Goal: Transaction & Acquisition: Purchase product/service

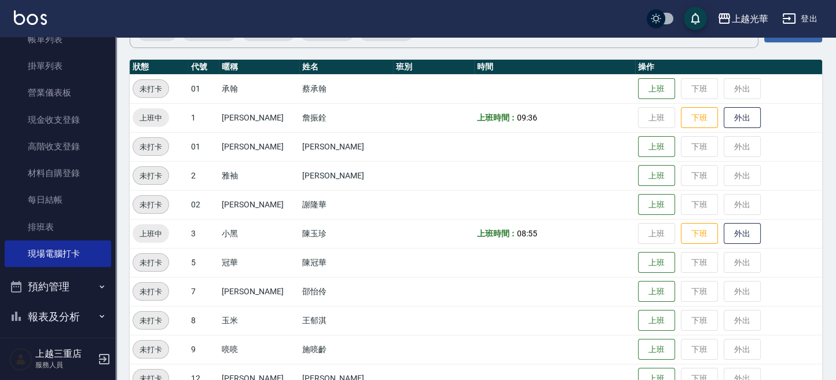
scroll to position [159, 0]
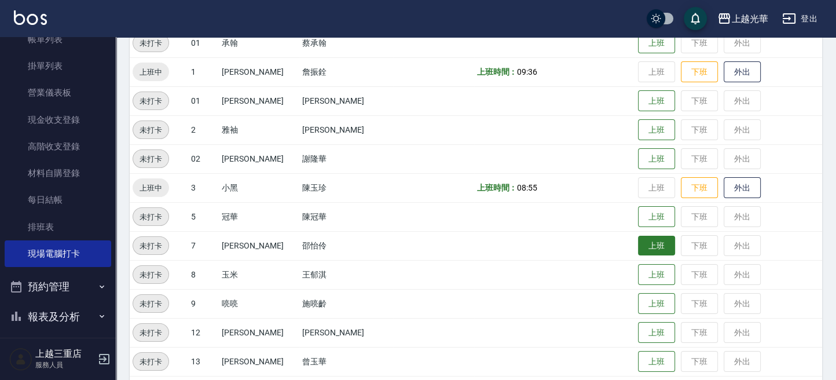
click at [644, 249] on button "上班" at bounding box center [656, 246] width 37 height 20
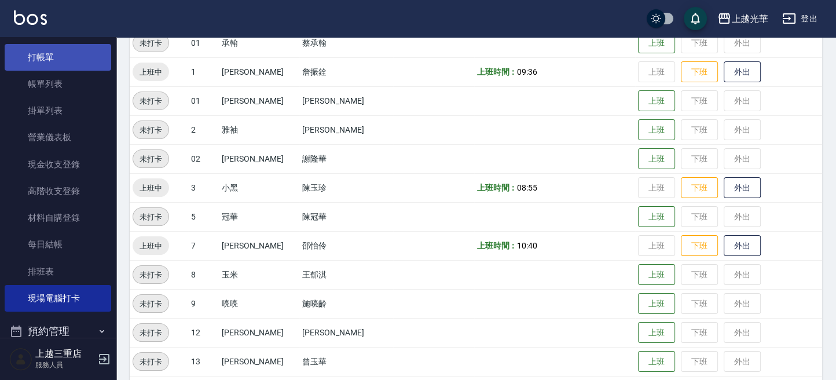
scroll to position [0, 0]
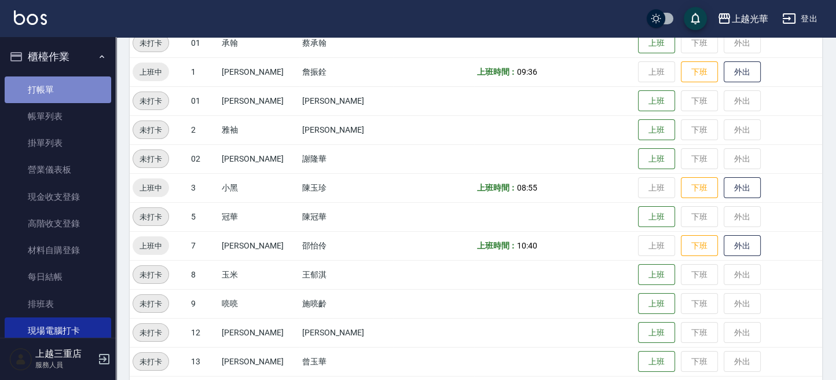
click at [68, 90] on link "打帳單" at bounding box center [58, 89] width 107 height 27
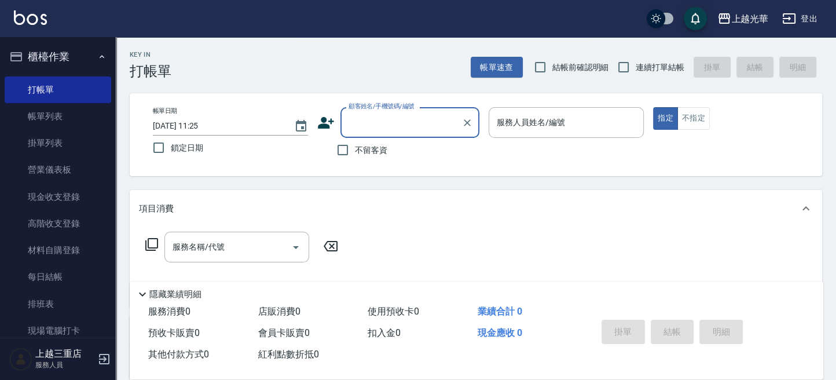
click at [356, 140] on label "不留客資" at bounding box center [359, 150] width 57 height 24
click at [355, 140] on input "不留客資" at bounding box center [343, 150] width 24 height 24
checkbox input "true"
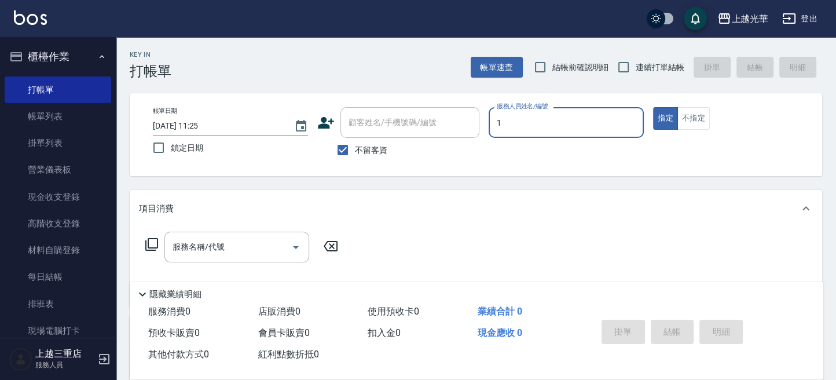
type input "小詹-1"
type button "true"
click at [233, 240] on input "服務名稱/代號" at bounding box center [228, 247] width 117 height 20
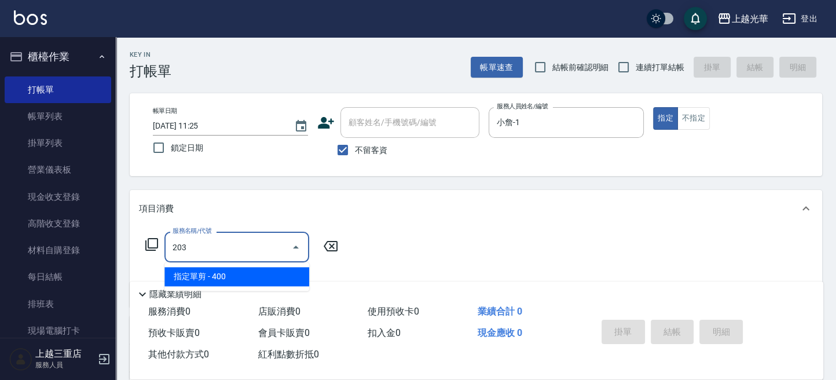
type input "指定單剪(203)"
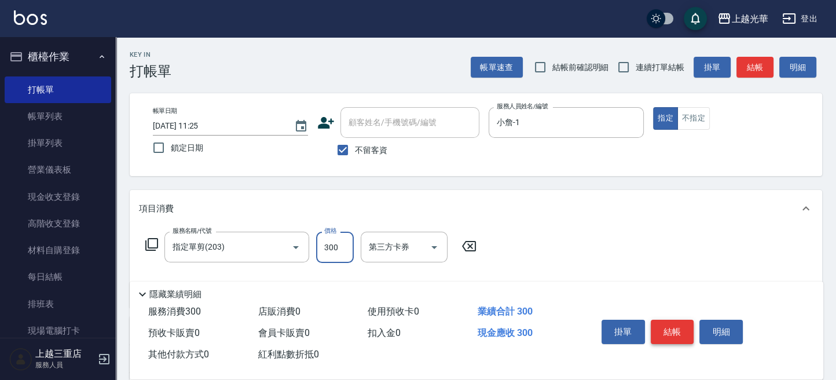
type input "300"
click at [676, 334] on button "結帳" at bounding box center [672, 332] width 43 height 24
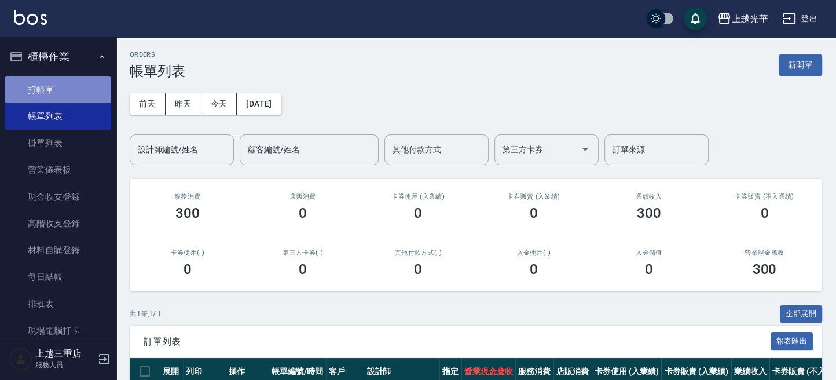
click at [57, 96] on link "打帳單" at bounding box center [58, 89] width 107 height 27
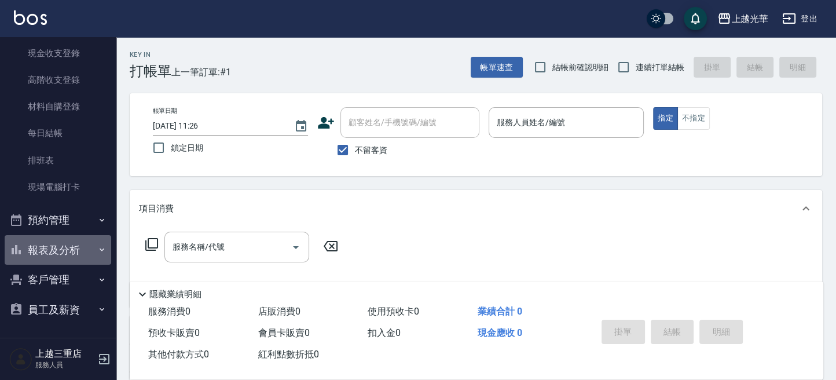
click at [71, 253] on button "報表及分析" at bounding box center [58, 250] width 107 height 30
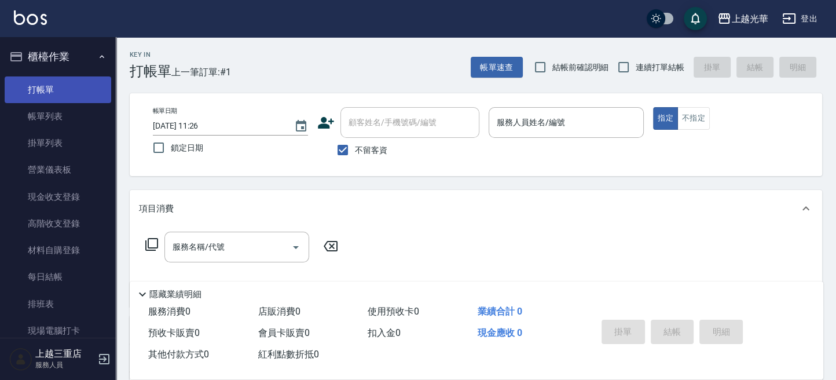
click at [29, 93] on link "打帳單" at bounding box center [58, 89] width 107 height 27
click at [515, 127] on input "服務人員姓名/編號" at bounding box center [566, 122] width 145 height 20
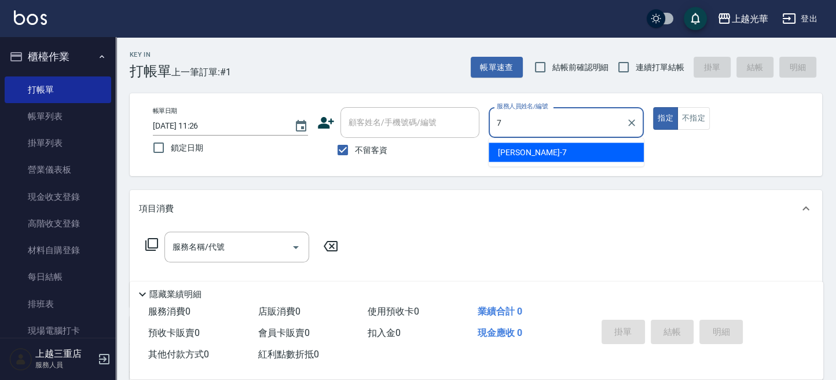
type input "小紫-7"
type button "true"
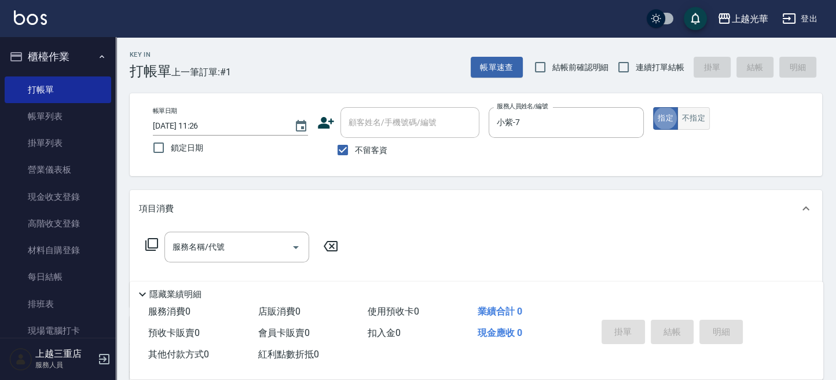
click at [695, 116] on button "不指定" at bounding box center [694, 118] width 32 height 23
click at [217, 252] on input "服務名稱/代號" at bounding box center [228, 247] width 117 height 20
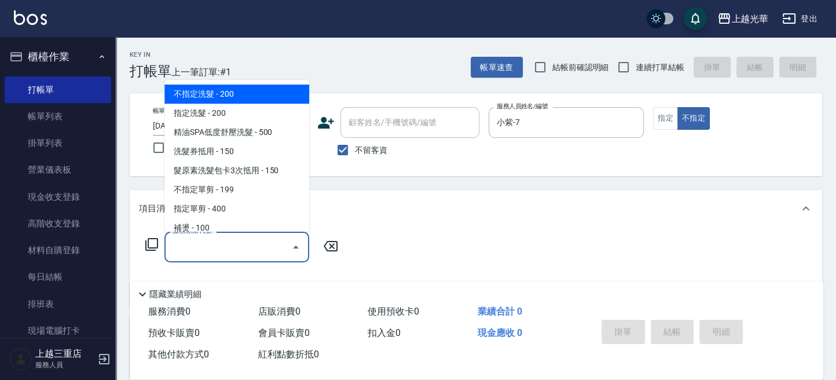
click at [255, 97] on span "不指定洗髮 - 200" at bounding box center [236, 94] width 145 height 19
type input "不指定洗髮(101)"
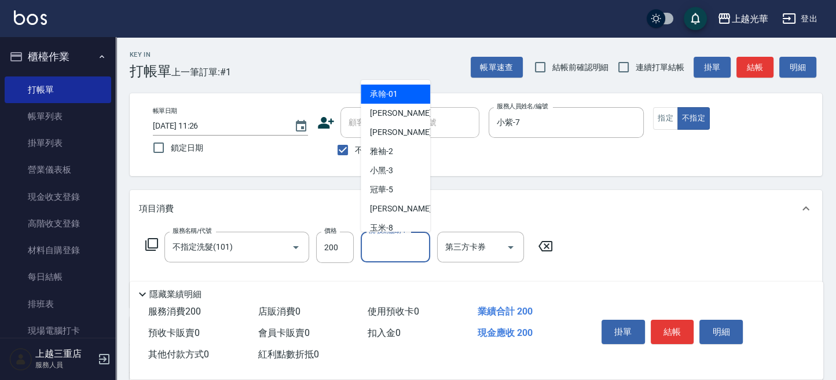
click at [380, 247] on div "洗-技術協助-1 洗-技術協助-1" at bounding box center [395, 247] width 69 height 31
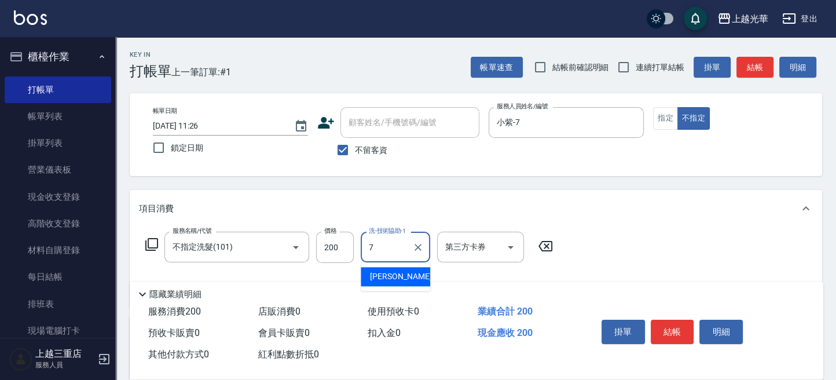
type input "小紫-7"
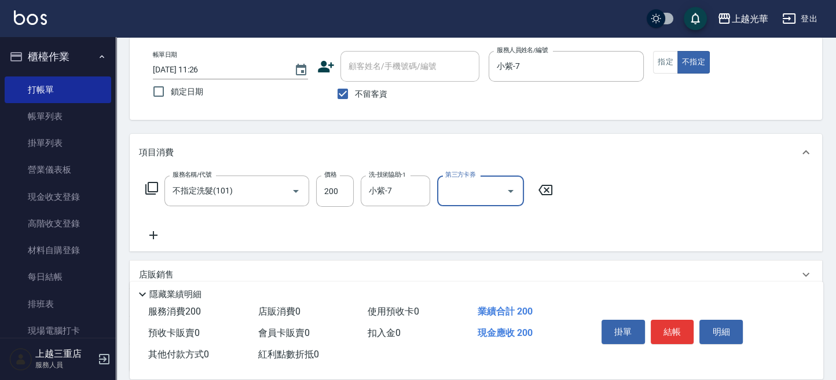
scroll to position [77, 0]
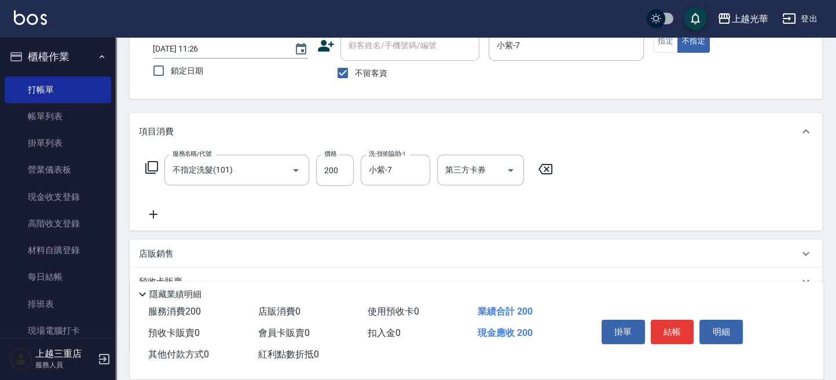
click at [149, 209] on icon at bounding box center [153, 214] width 29 height 14
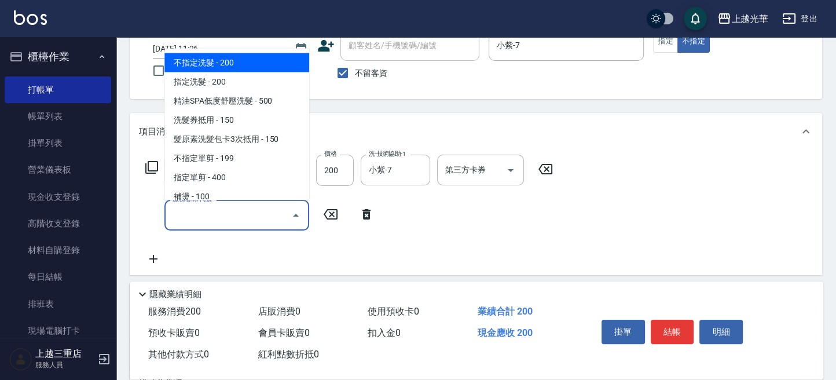
click at [193, 213] on input "服務名稱/代號" at bounding box center [228, 215] width 117 height 20
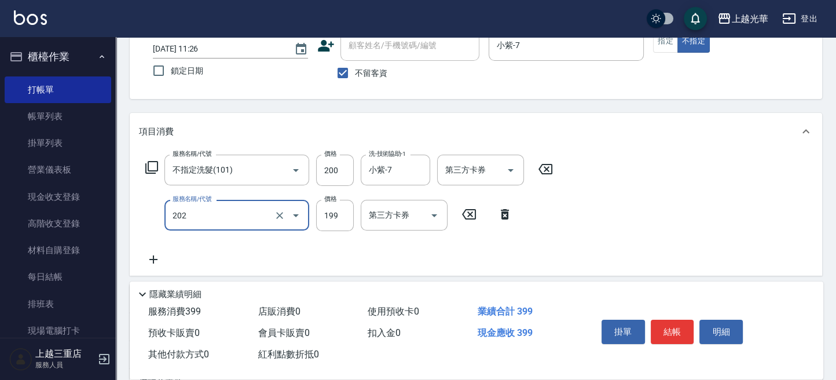
type input "不指定單剪(202)"
click at [557, 225] on div "服務名稱/代號 不指定洗髮(101) 服務名稱/代號 價格 200 價格 洗-技術協助-1 小紫-7 洗-技術協助-1 第三方卡券 第三方卡券 服務名稱/代號…" at bounding box center [349, 211] width 421 height 112
click at [676, 322] on button "結帳" at bounding box center [672, 332] width 43 height 24
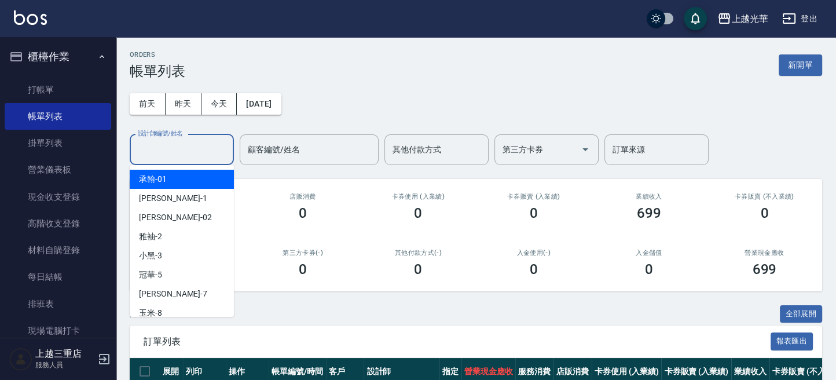
click at [209, 152] on input "設計師編號/姓名" at bounding box center [182, 150] width 94 height 20
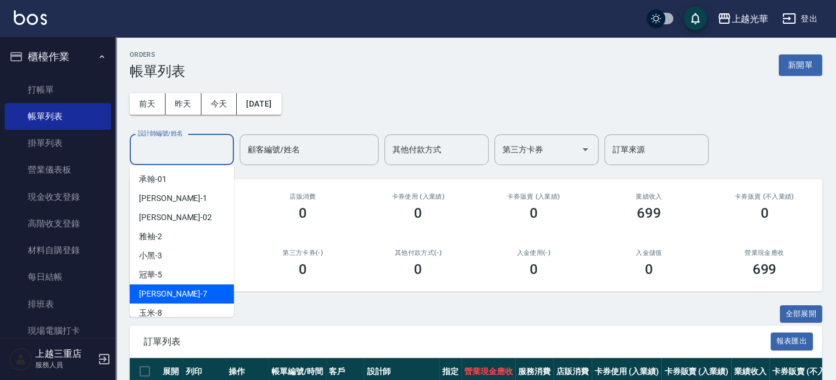
click at [180, 290] on div "小紫 -7" at bounding box center [182, 293] width 104 height 19
type input "小紫-7"
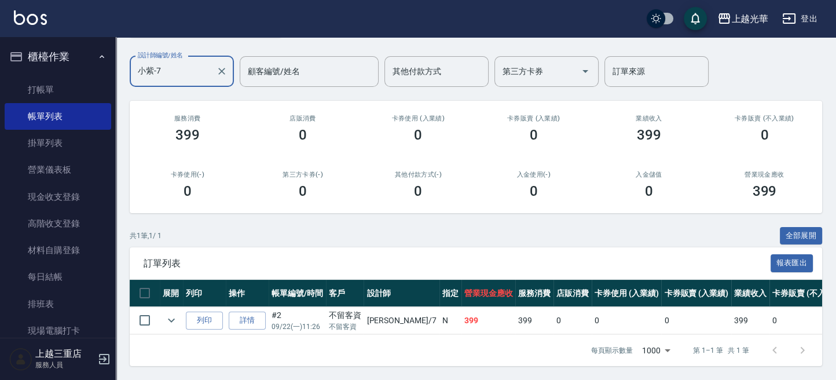
scroll to position [89, 0]
click at [224, 68] on icon "Clear" at bounding box center [221, 71] width 7 height 7
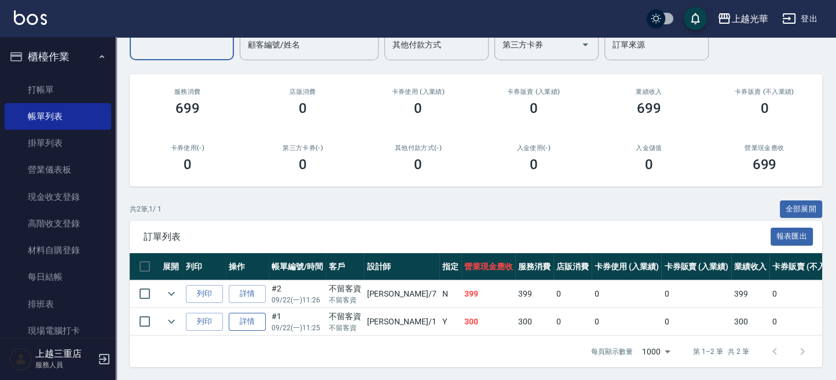
scroll to position [116, 0]
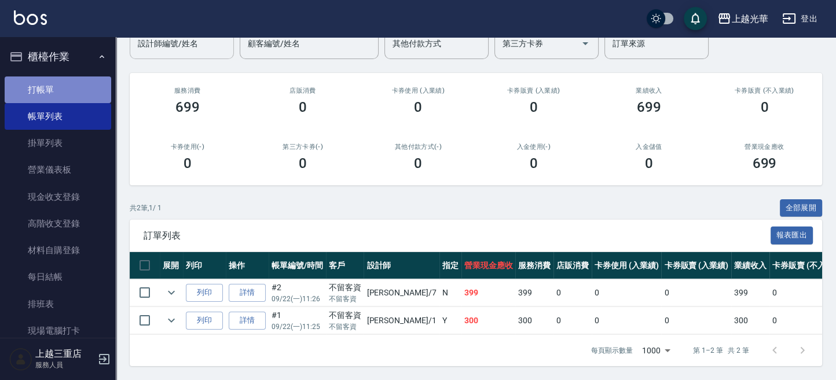
click at [67, 86] on link "打帳單" at bounding box center [58, 89] width 107 height 27
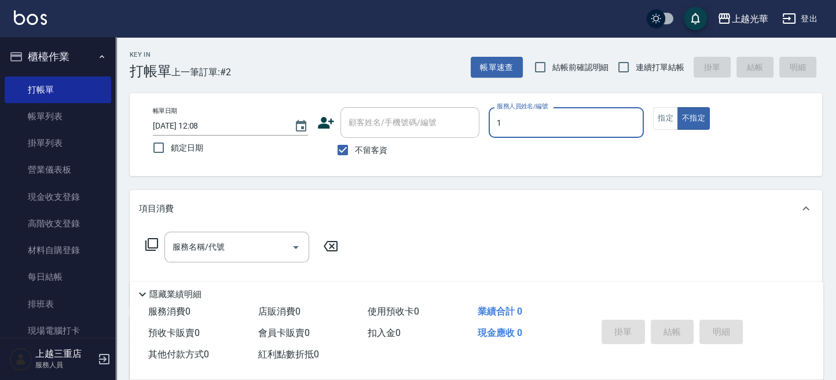
type input "小詹-1"
type button "false"
click at [668, 127] on button "指定" at bounding box center [665, 118] width 25 height 23
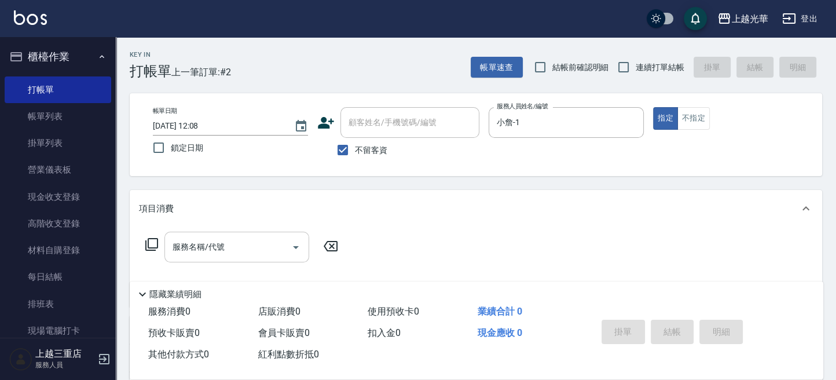
click at [266, 257] on input "服務名稱/代號" at bounding box center [228, 247] width 117 height 20
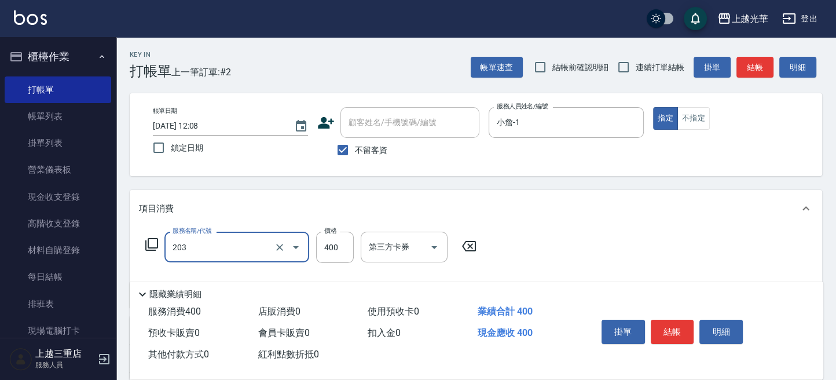
type input "指定單剪(203)"
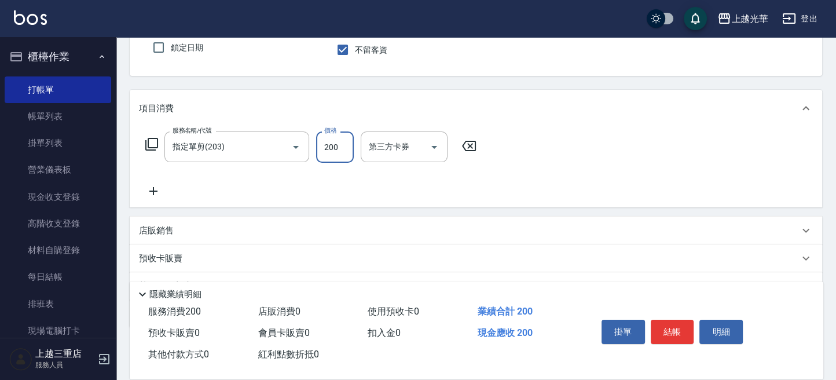
scroll to position [154, 0]
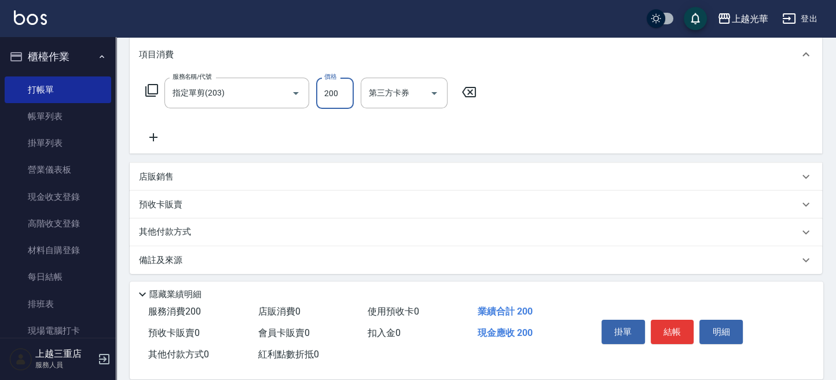
type input "200"
click at [159, 140] on icon at bounding box center [153, 137] width 29 height 14
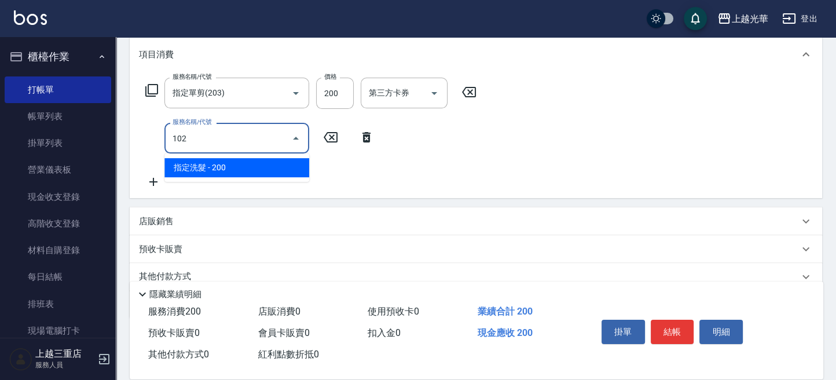
type input "指定洗髮(102)"
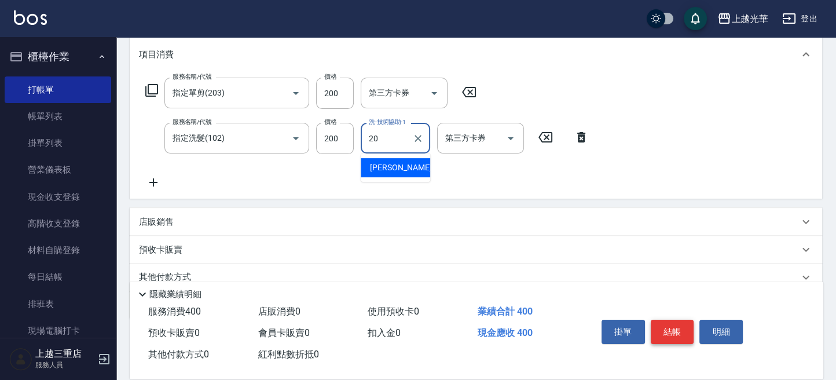
type input "[PERSON_NAME]-20"
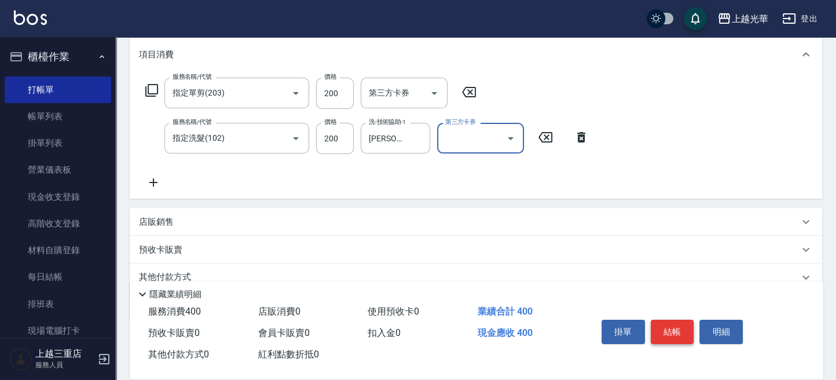
click at [669, 323] on button "結帳" at bounding box center [672, 332] width 43 height 24
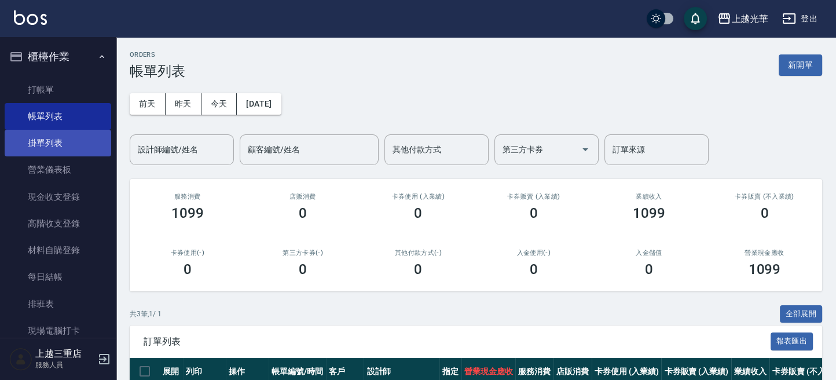
click at [68, 144] on link "掛單列表" at bounding box center [58, 143] width 107 height 27
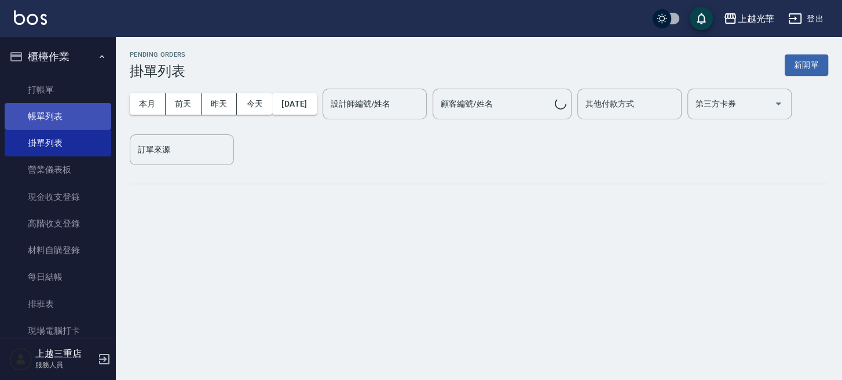
click at [76, 109] on link "帳單列表" at bounding box center [58, 116] width 107 height 27
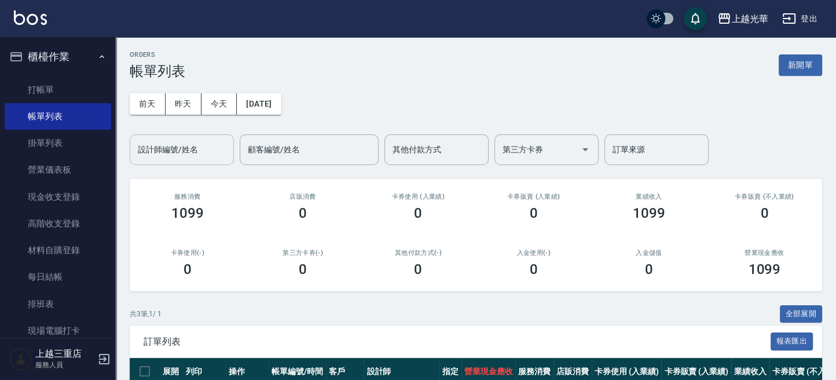
drag, startPoint x: 184, startPoint y: 131, endPoint x: 182, endPoint y: 153, distance: 22.6
click at [184, 137] on div "[DATE] [DATE] [DATE] [DATE] 設計師編號/姓名 設計師編號/姓名 顧客編號/姓名 顧客編號/姓名 其他付款方式 其他付款方式 第三方…" at bounding box center [476, 122] width 693 height 86
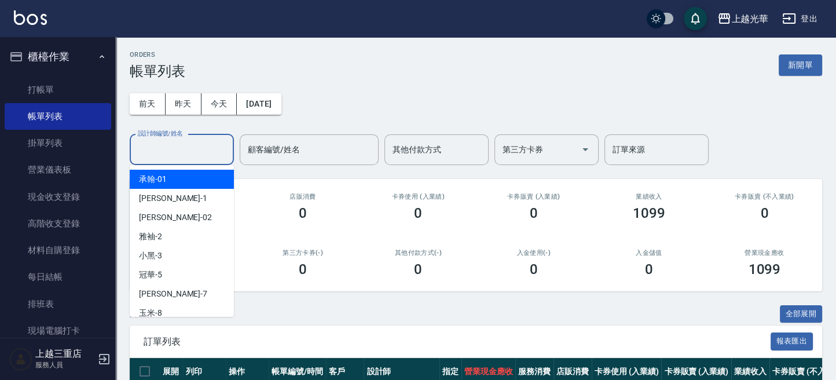
click at [182, 154] on input "設計師編號/姓名" at bounding box center [182, 150] width 94 height 20
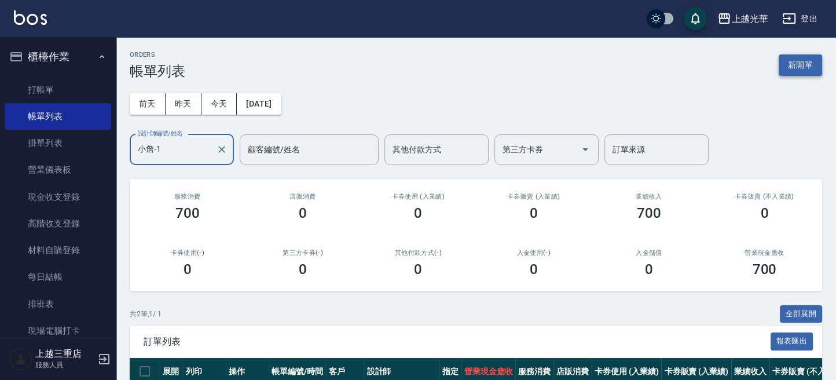
type input "小詹-1"
click at [793, 72] on button "新開單" at bounding box center [800, 64] width 43 height 21
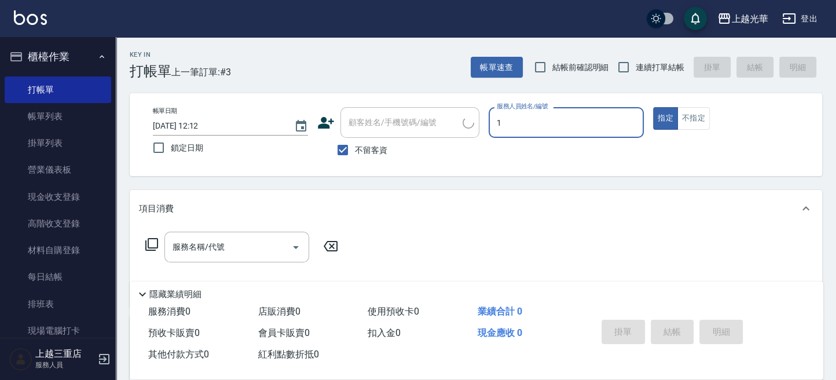
type input "1"
type button "true"
type input "小詹-1"
click at [256, 232] on div "服務名稱/代號" at bounding box center [236, 247] width 145 height 31
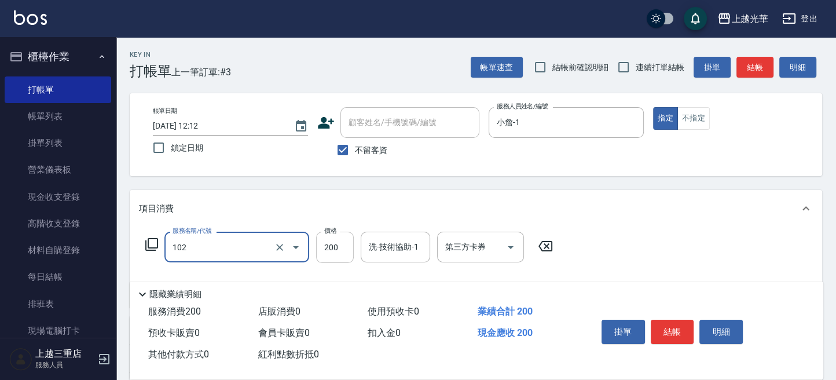
type input "指定洗髮(102)"
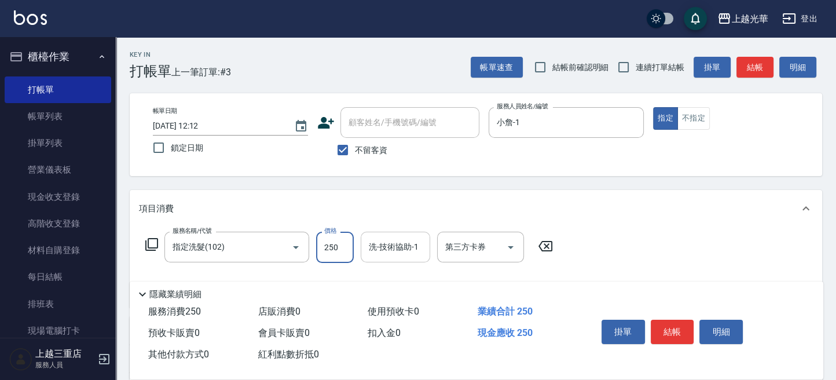
type input "250"
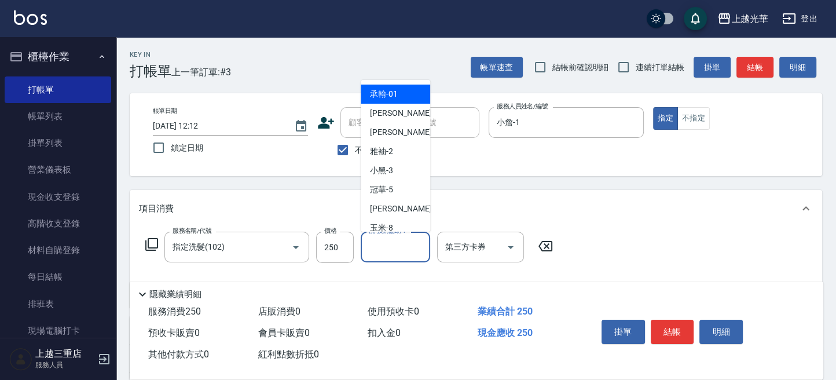
drag, startPoint x: 382, startPoint y: 251, endPoint x: 418, endPoint y: 255, distance: 36.7
click at [383, 250] on input "洗-技術協助-1" at bounding box center [395, 247] width 59 height 20
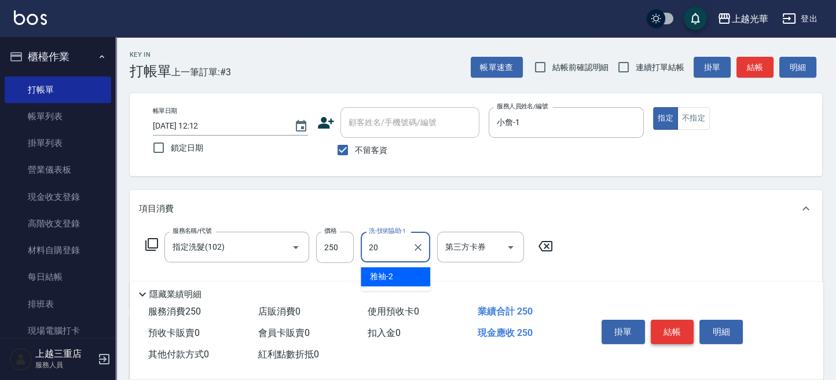
type input "[PERSON_NAME]-20"
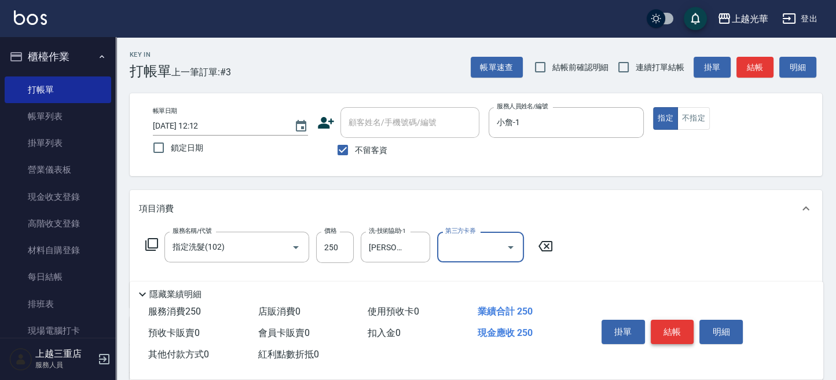
click at [683, 326] on button "結帳" at bounding box center [672, 332] width 43 height 24
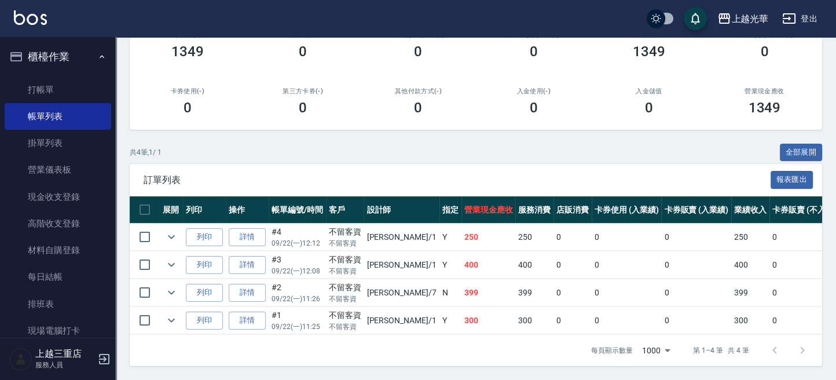
scroll to position [171, 0]
click at [502, 144] on div "共 4 筆, 1 / 1 全部展開" at bounding box center [476, 153] width 693 height 18
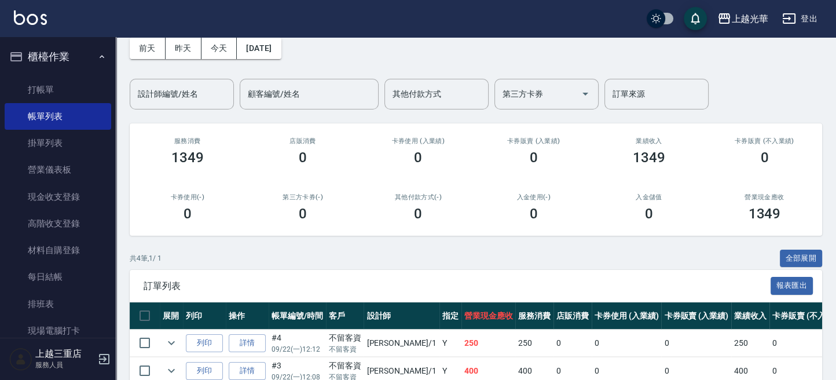
scroll to position [77, 0]
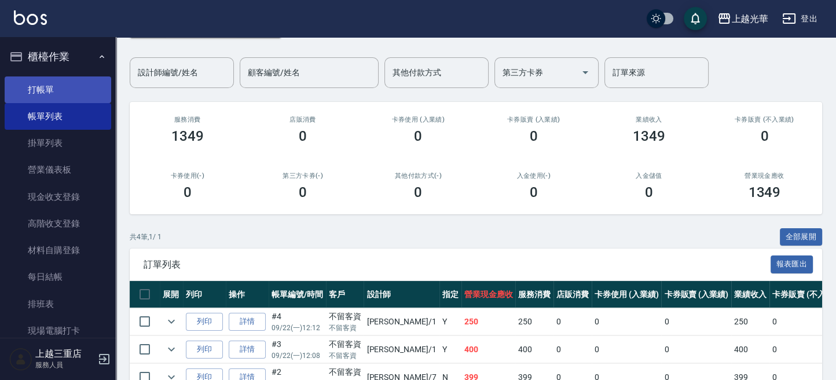
click at [38, 83] on link "打帳單" at bounding box center [58, 89] width 107 height 27
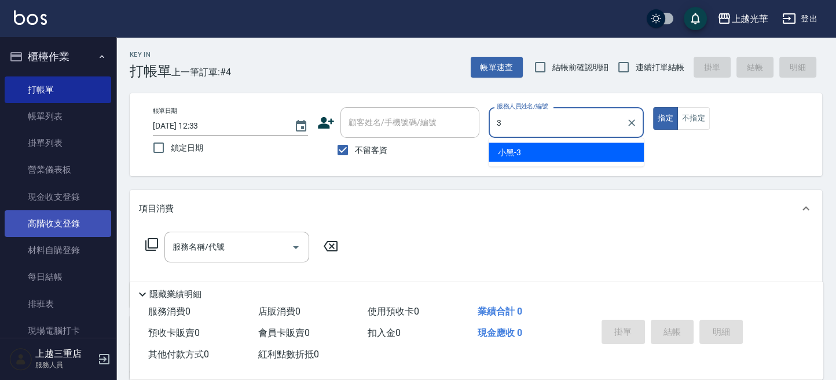
type input "小黑-3"
type button "true"
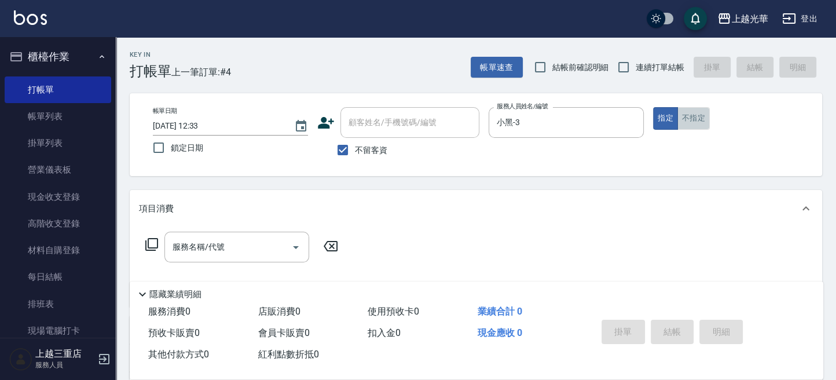
drag, startPoint x: 691, startPoint y: 115, endPoint x: 532, endPoint y: 174, distance: 169.7
click at [690, 115] on button "不指定" at bounding box center [694, 118] width 32 height 23
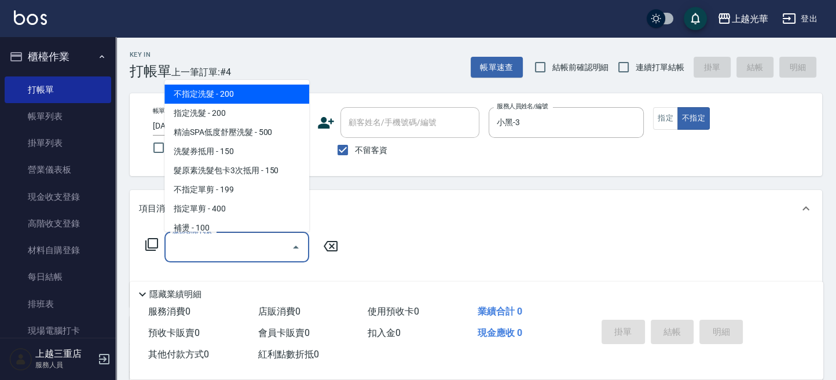
click at [274, 242] on input "服務名稱/代號" at bounding box center [228, 247] width 117 height 20
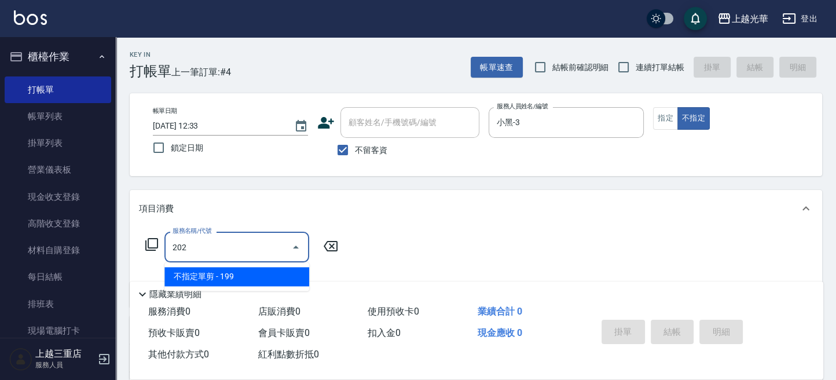
type input "不指定單剪(202)"
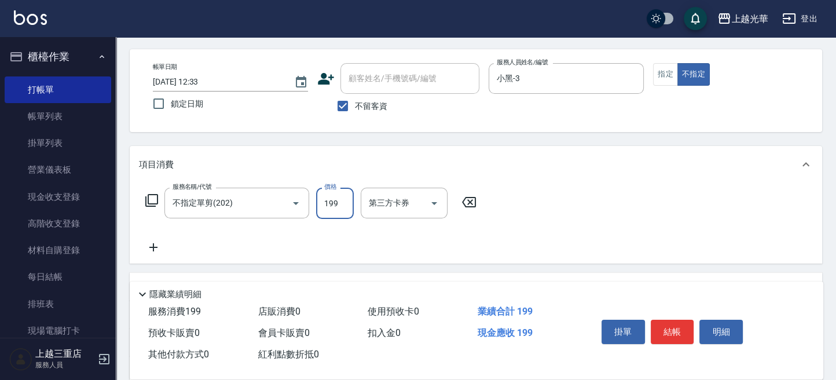
scroll to position [154, 0]
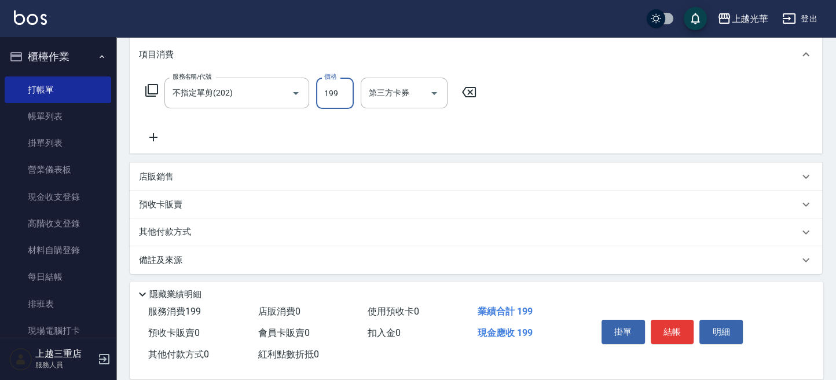
click at [153, 134] on icon at bounding box center [153, 137] width 29 height 14
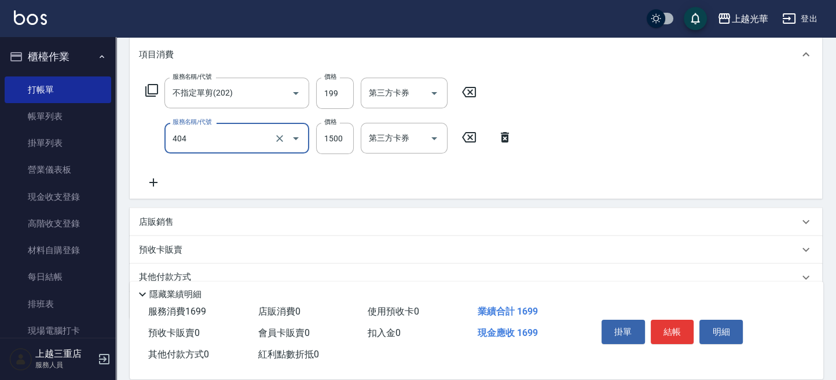
type input "設計染髮(404)"
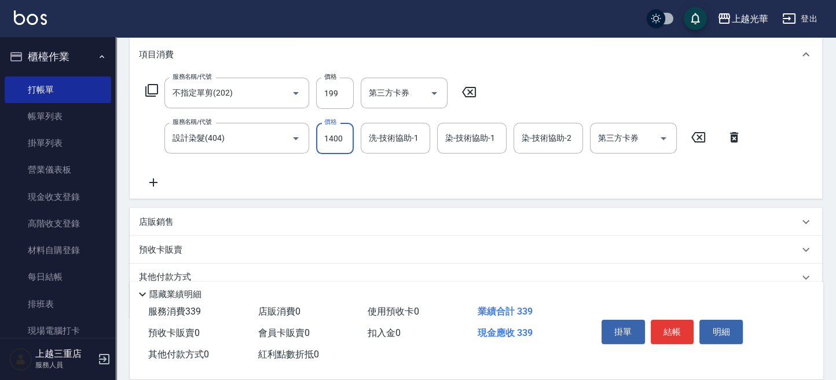
type input "1400"
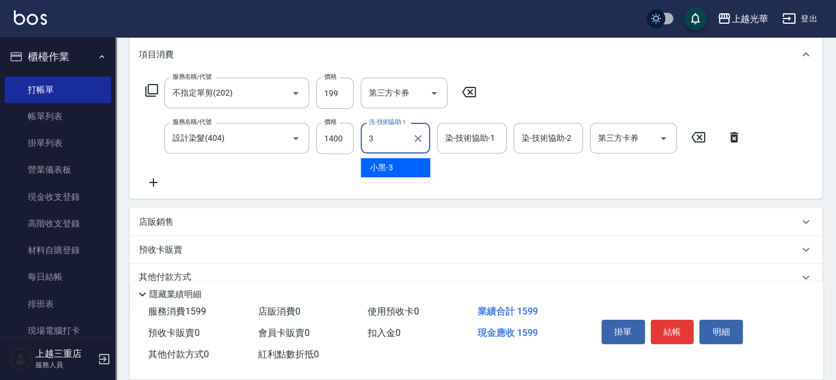
type input "小黑-3"
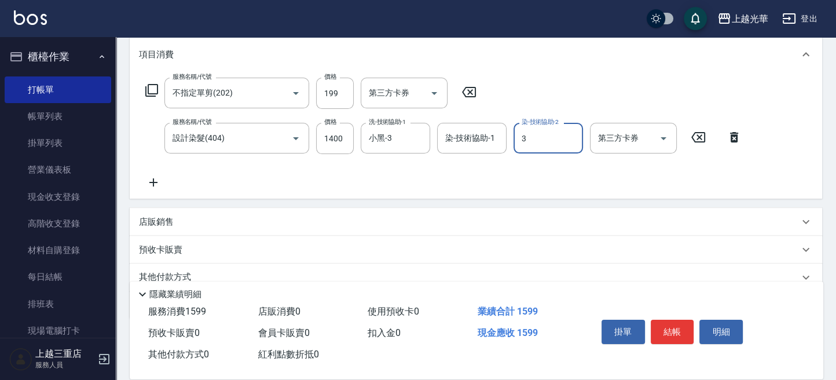
type input "小黑-3"
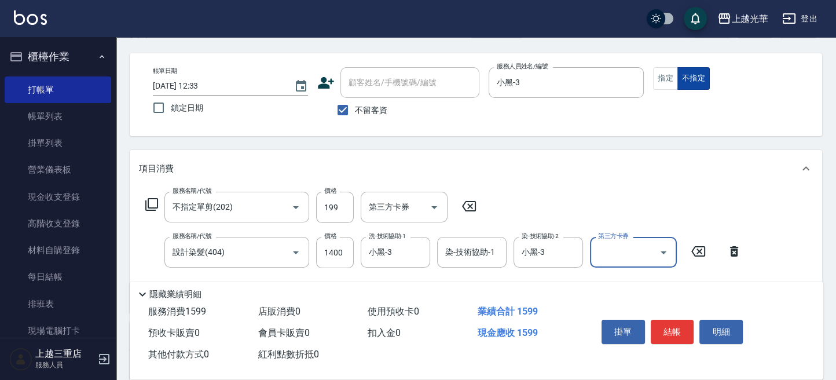
scroll to position [0, 0]
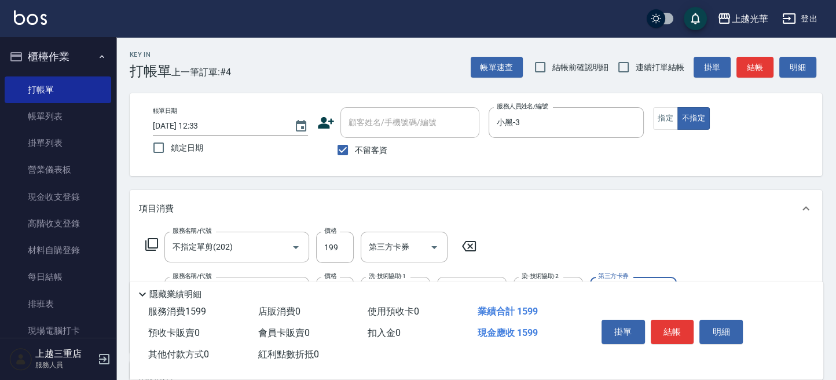
click at [674, 329] on button "結帳" at bounding box center [672, 332] width 43 height 24
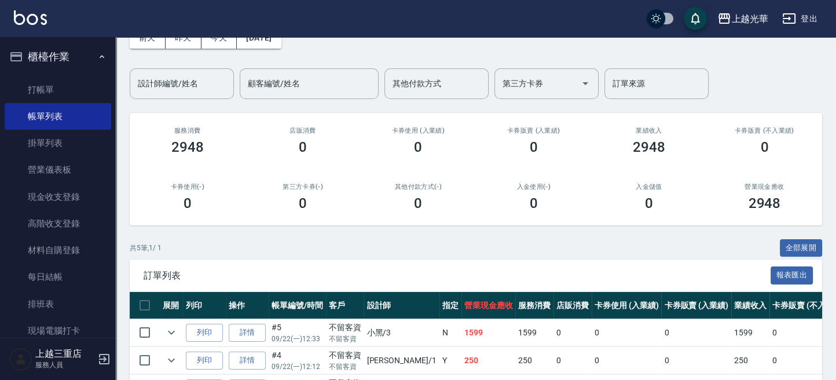
scroll to position [199, 0]
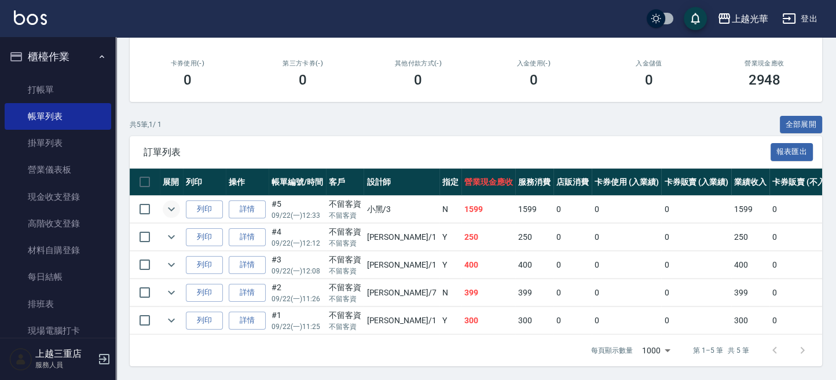
click at [169, 202] on icon "expand row" at bounding box center [171, 209] width 14 height 14
